Goal: Navigation & Orientation: Go to known website

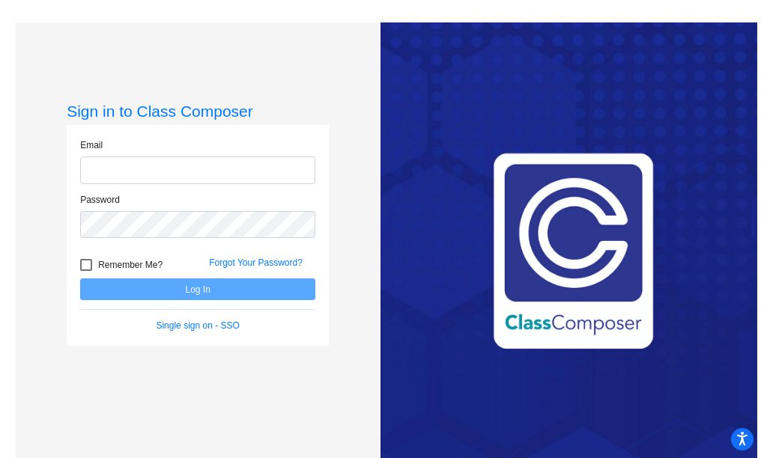
type input "[EMAIL_ADDRESS][PERSON_NAME][DOMAIN_NAME]"
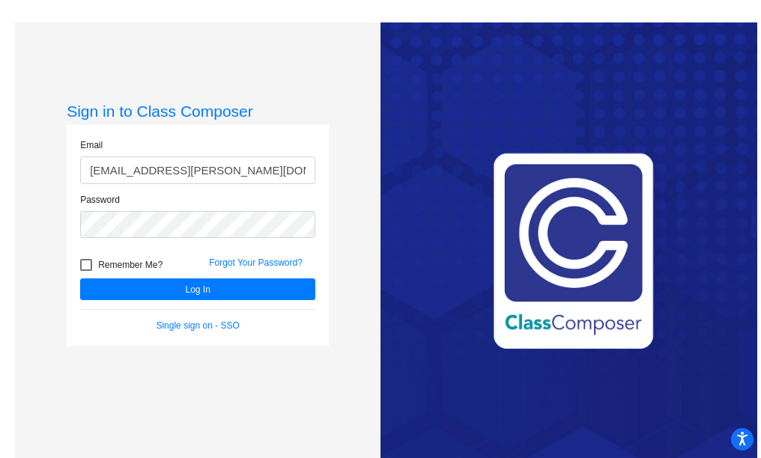
drag, startPoint x: 421, startPoint y: 0, endPoint x: 275, endPoint y: 65, distance: 160.0
click at [275, 65] on div "Sign in to Class Composer Email [EMAIL_ADDRESS][PERSON_NAME][DOMAIN_NAME] Passw…" at bounding box center [198, 251] width 366 height 458
click at [692, 19] on mat-sidenav-content "Sign in to Class Composer Email [EMAIL_ADDRESS][PERSON_NAME][DOMAIN_NAME] Passw…" at bounding box center [380, 229] width 761 height 458
click at [694, 4] on mat-sidenav-content "Sign in to Class Composer Email megan.russell@k12.wv.us Password Remember Me? F…" at bounding box center [380, 229] width 761 height 458
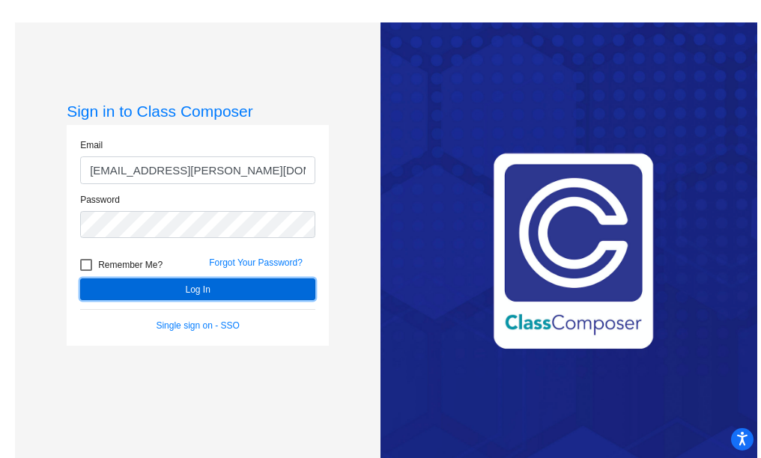
click at [182, 293] on button "Log In" at bounding box center [197, 290] width 235 height 22
